Goal: Task Accomplishment & Management: Manage account settings

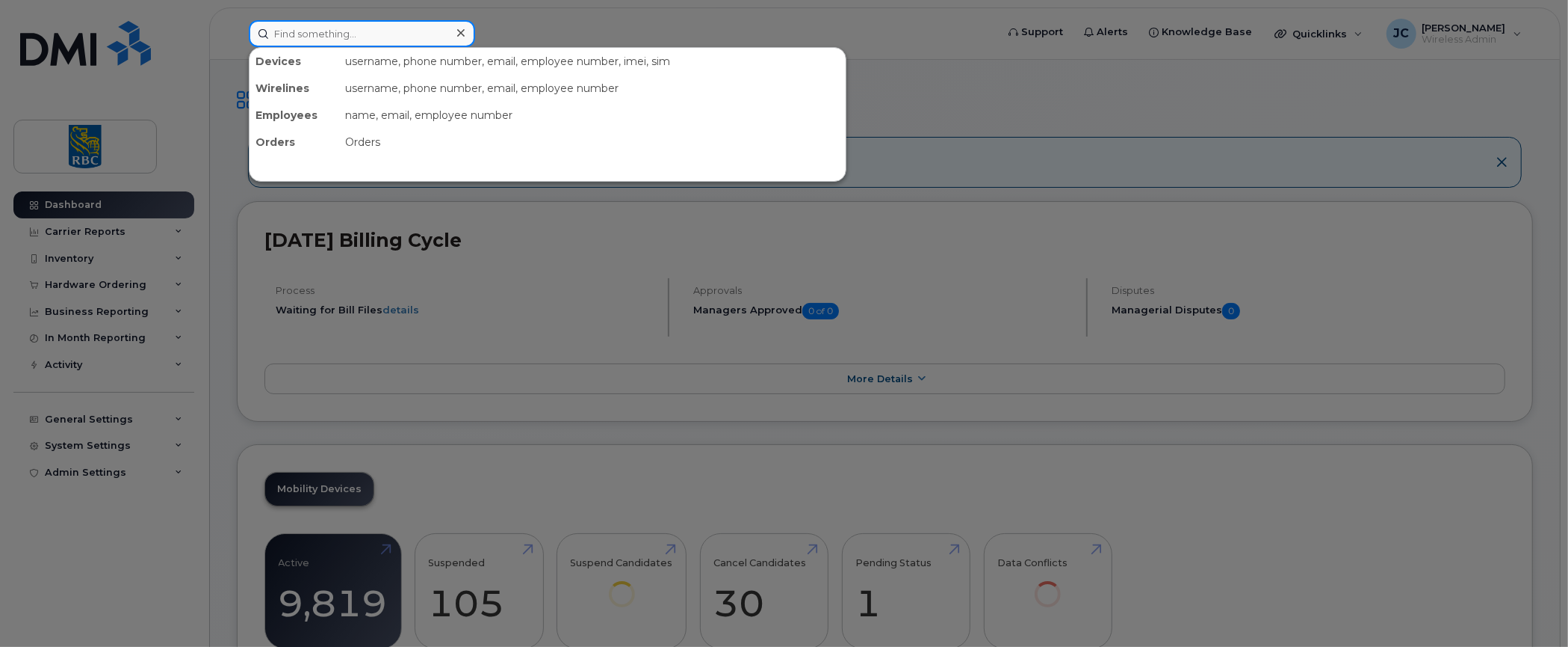
click at [343, 32] on input at bounding box center [362, 33] width 227 height 27
paste input "3065136916"
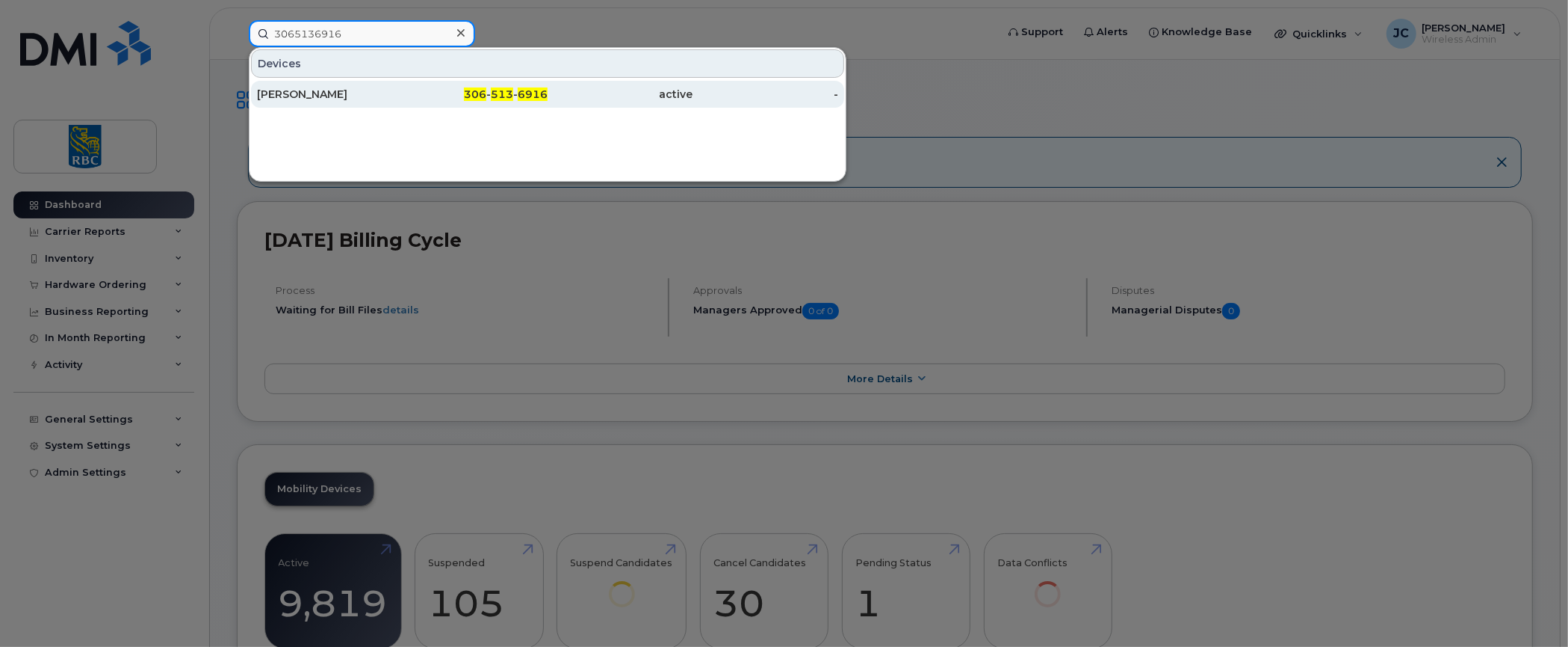
type input "3065136916"
click at [402, 85] on div "[PERSON_NAME]" at bounding box center [475, 94] width 146 height 27
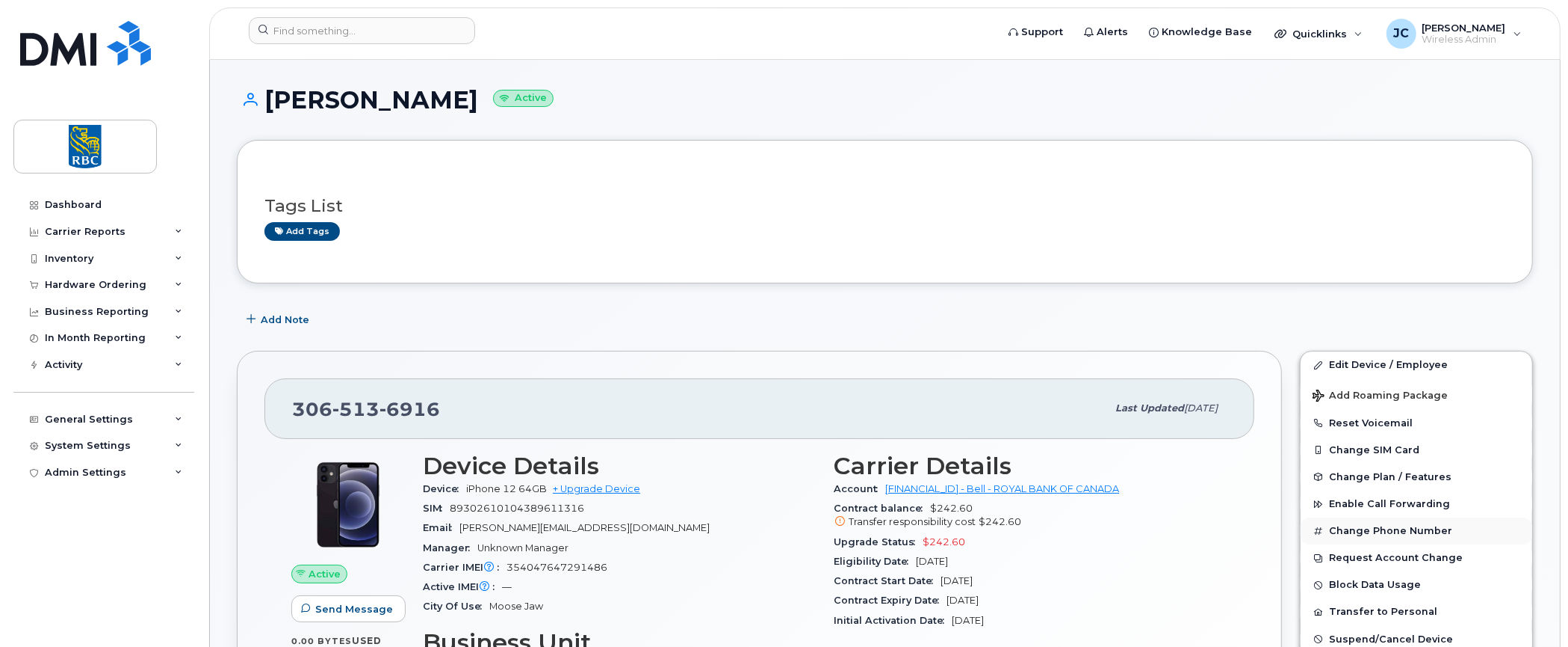
click at [1396, 521] on button "Change Phone Number" at bounding box center [1417, 531] width 232 height 27
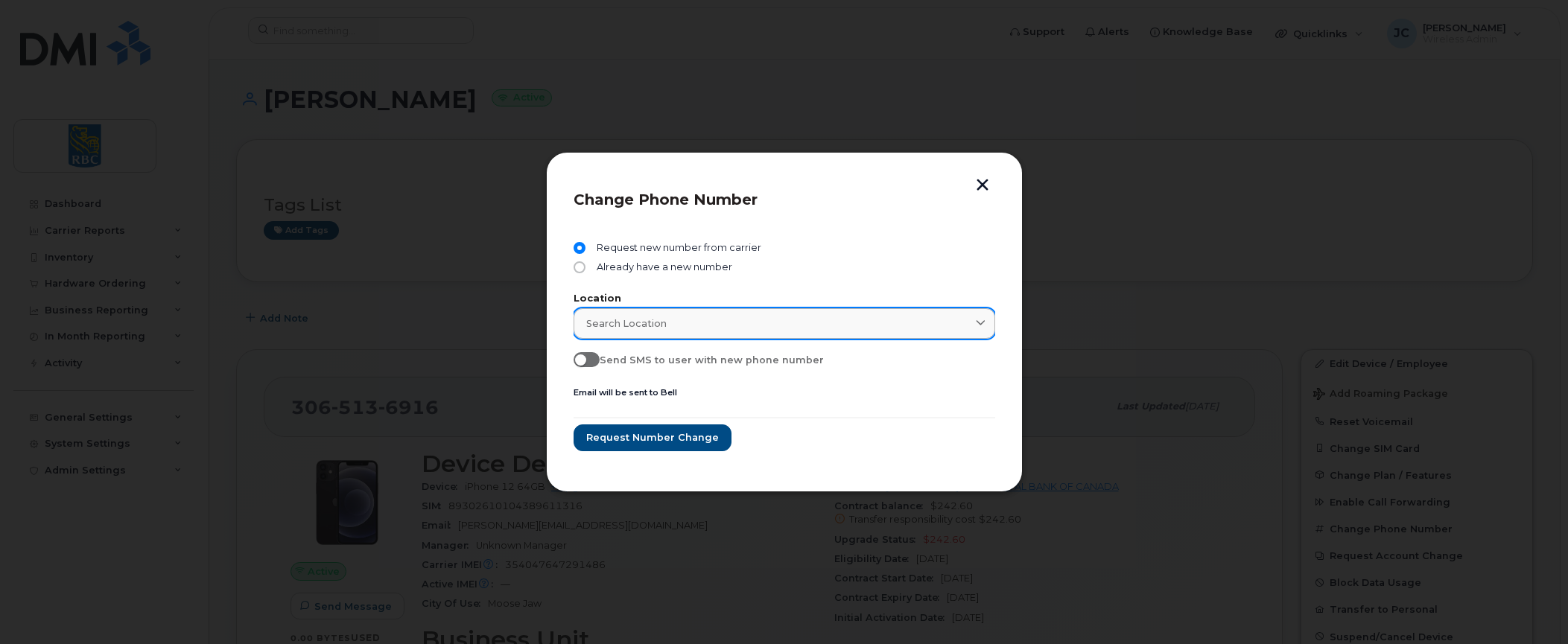
click at [984, 322] on icon at bounding box center [980, 323] width 10 height 10
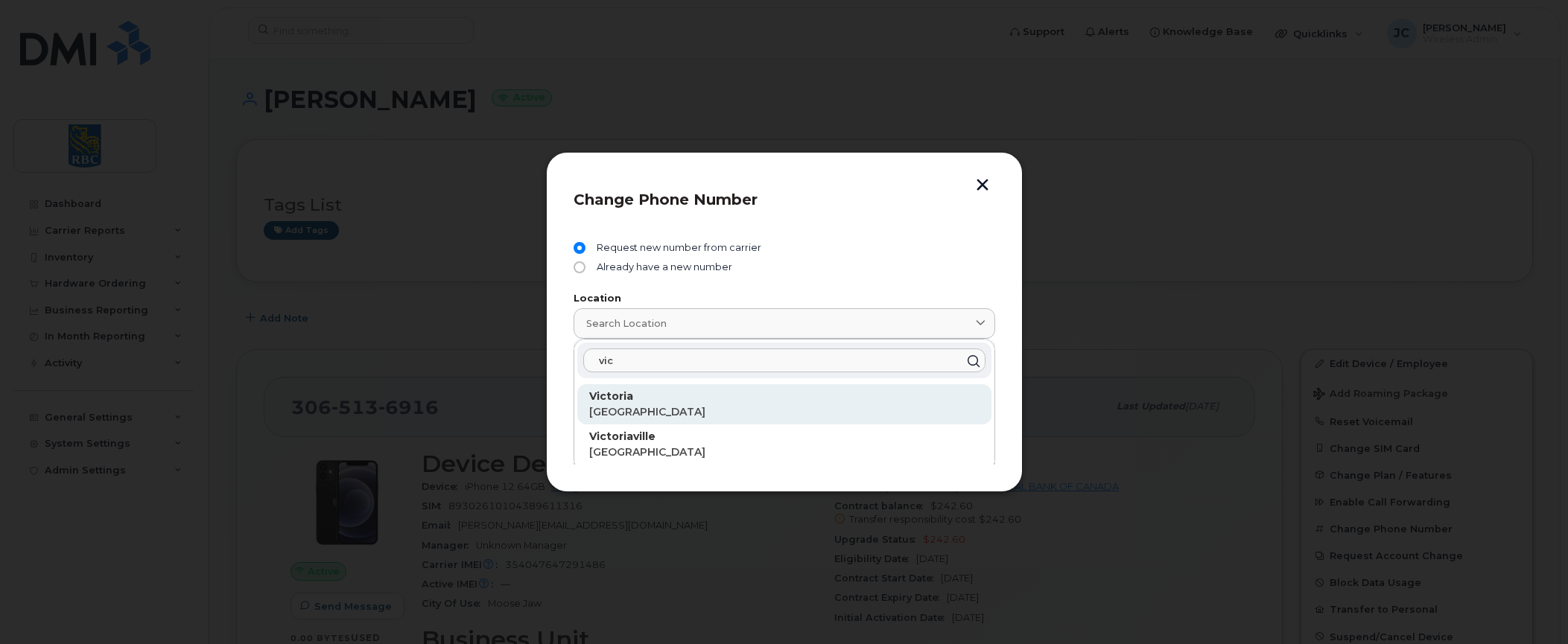
type input "vic"
click at [621, 401] on strong "Victoria" at bounding box center [611, 396] width 44 height 13
type input "Victoria"
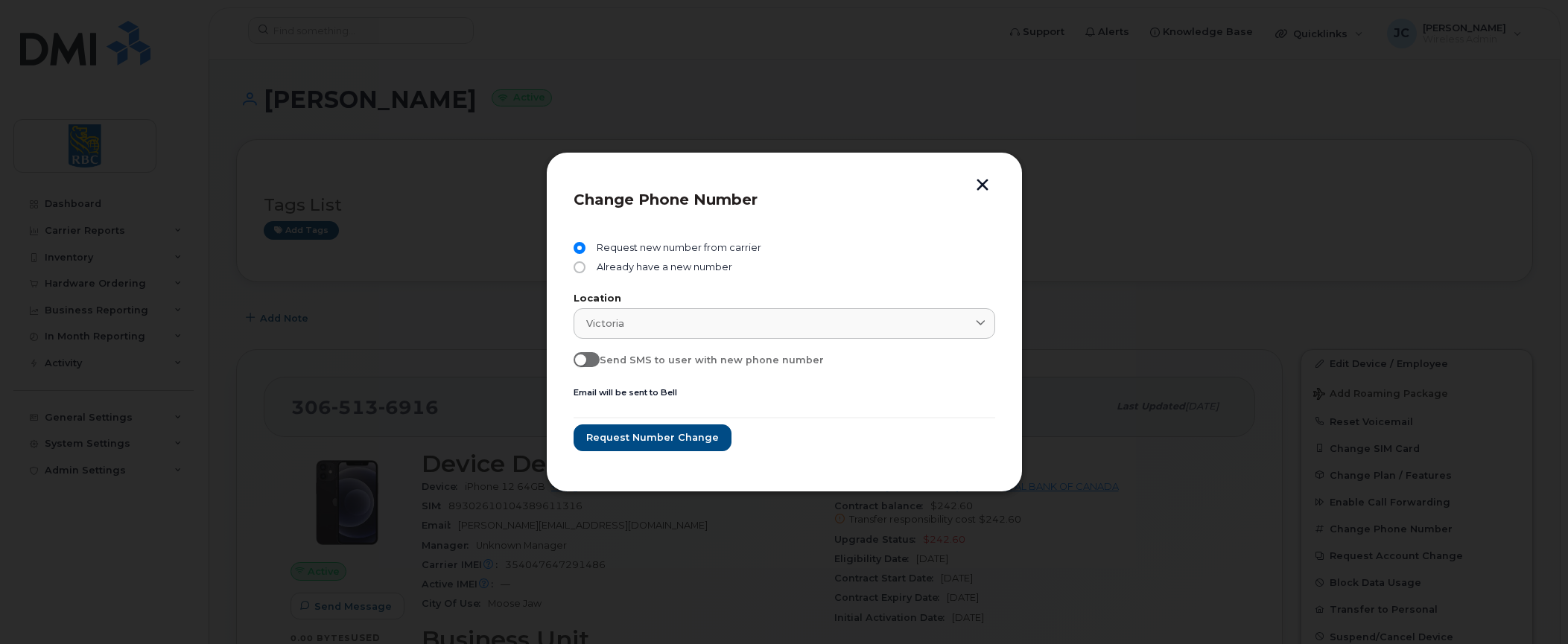
click at [580, 361] on input "Send SMS to user with new phone number" at bounding box center [580, 358] width 12 height 12
checkbox input "true"
click at [652, 431] on span "Request number change" at bounding box center [651, 438] width 132 height 14
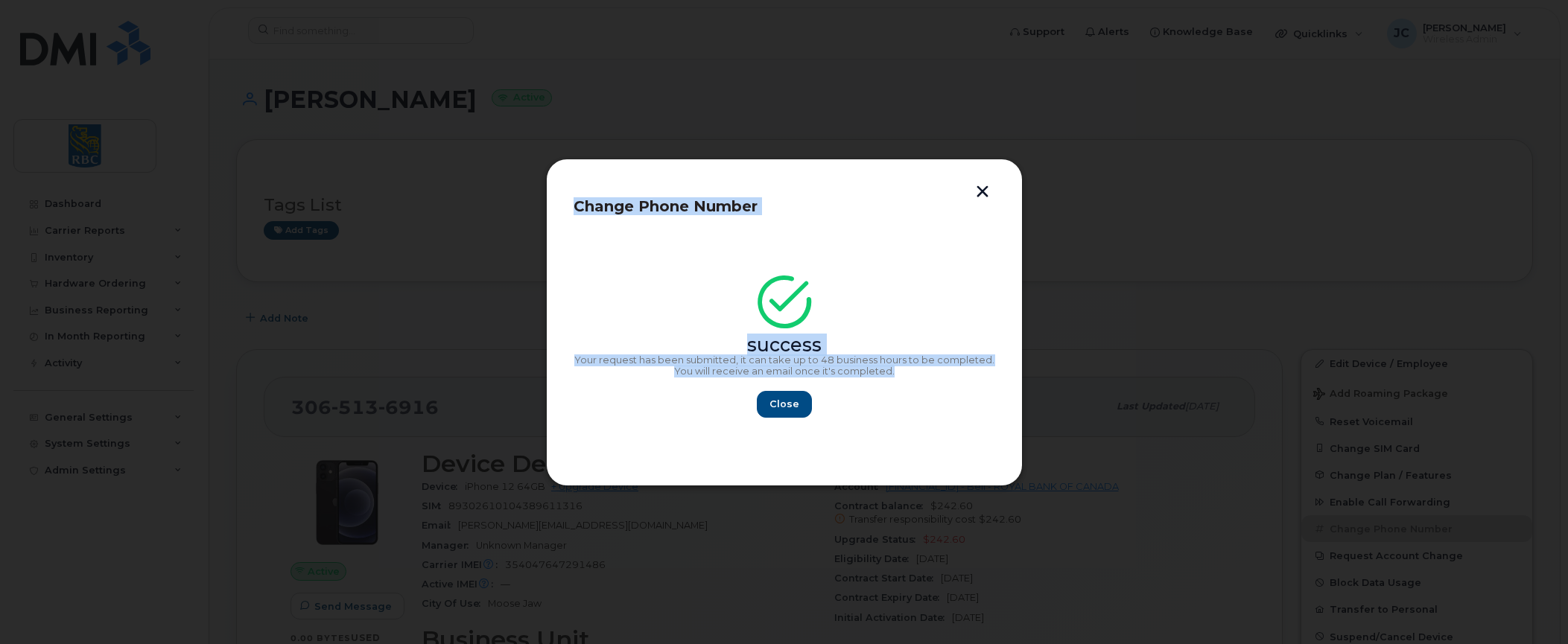
drag, startPoint x: 572, startPoint y: 205, endPoint x: 957, endPoint y: 372, distance: 419.7
click at [957, 372] on div "Change Phone Number success Your request has been submitted, it can take up to …" at bounding box center [784, 322] width 476 height 327
copy div "Change Phone Number success Your request has been submitted, it can take up to …"
click at [782, 404] on span "Close" at bounding box center [784, 403] width 30 height 14
